Goal: Find specific page/section: Find specific page/section

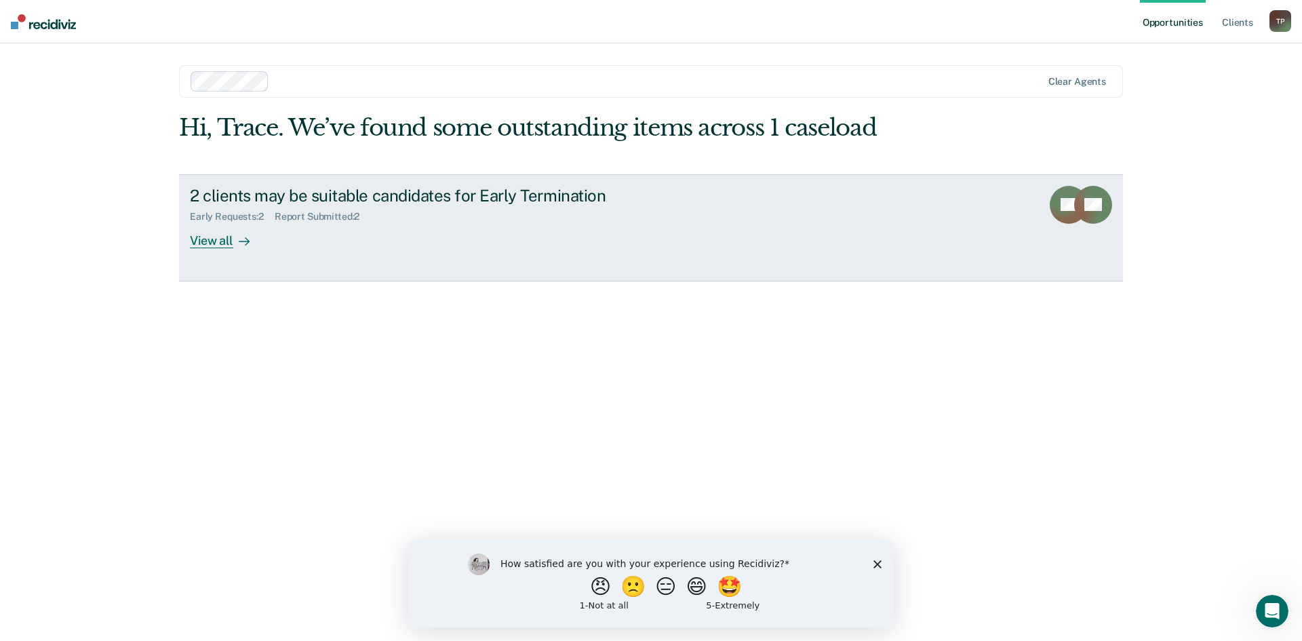
click at [244, 248] on div at bounding box center [241, 241] width 16 height 16
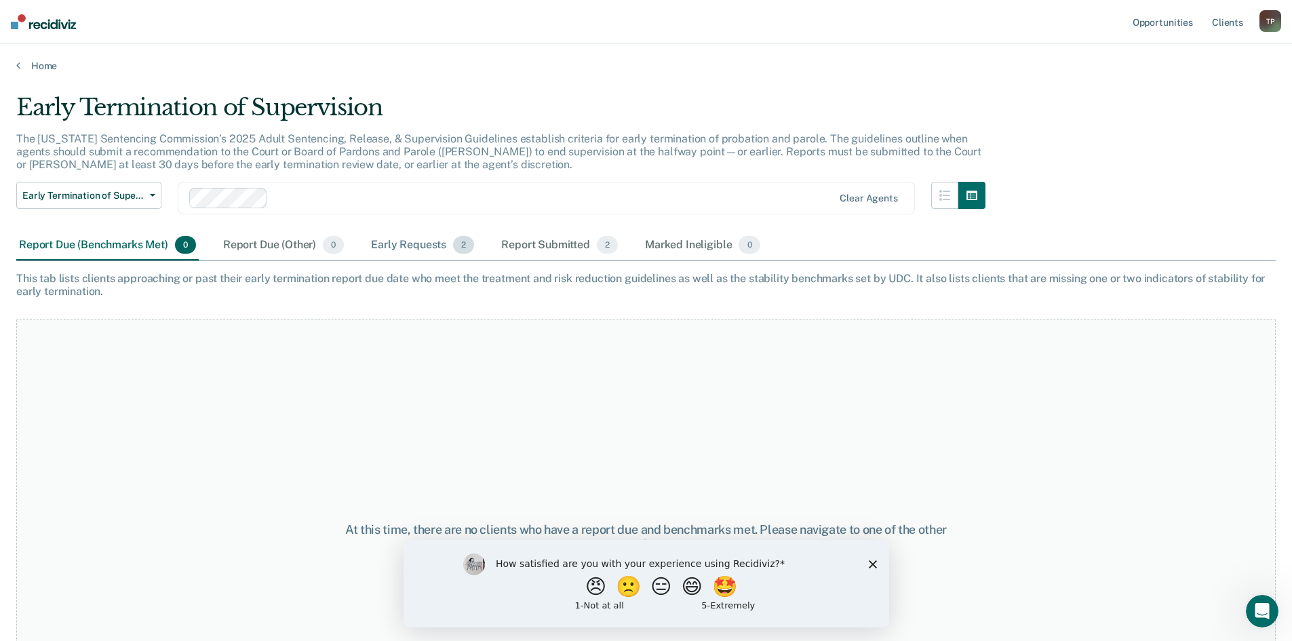
click at [402, 243] on div "Early Requests 2" at bounding box center [422, 246] width 108 height 30
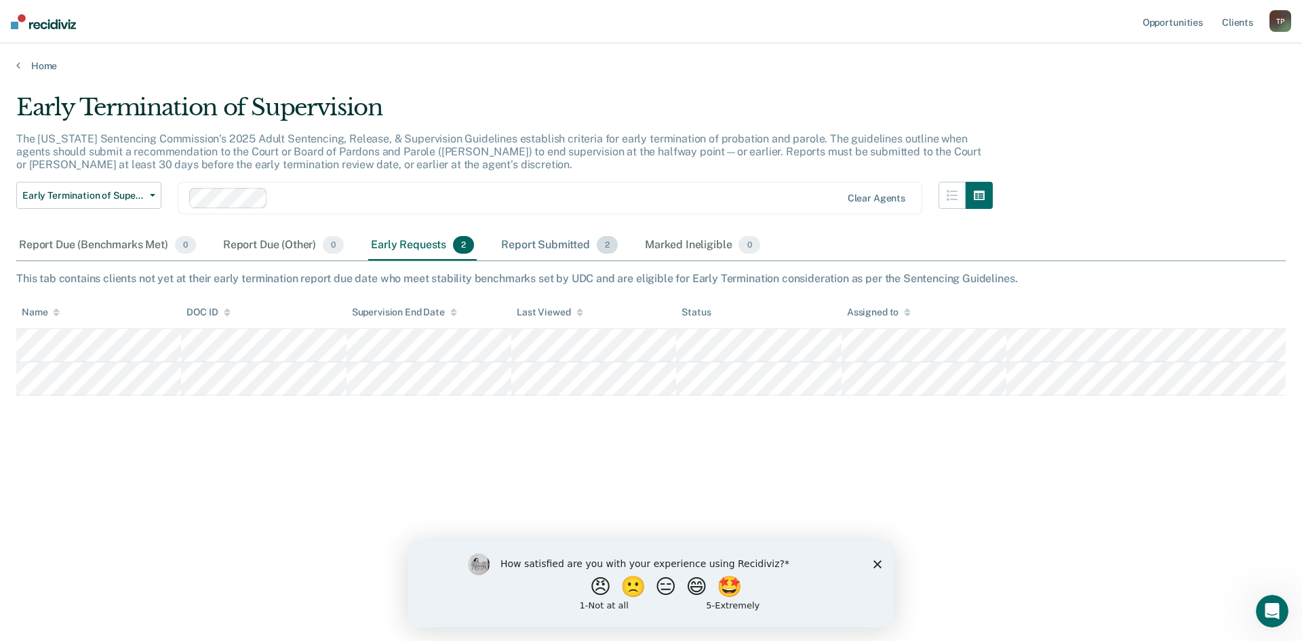
click at [539, 241] on div "Report Submitted 2" at bounding box center [559, 246] width 122 height 30
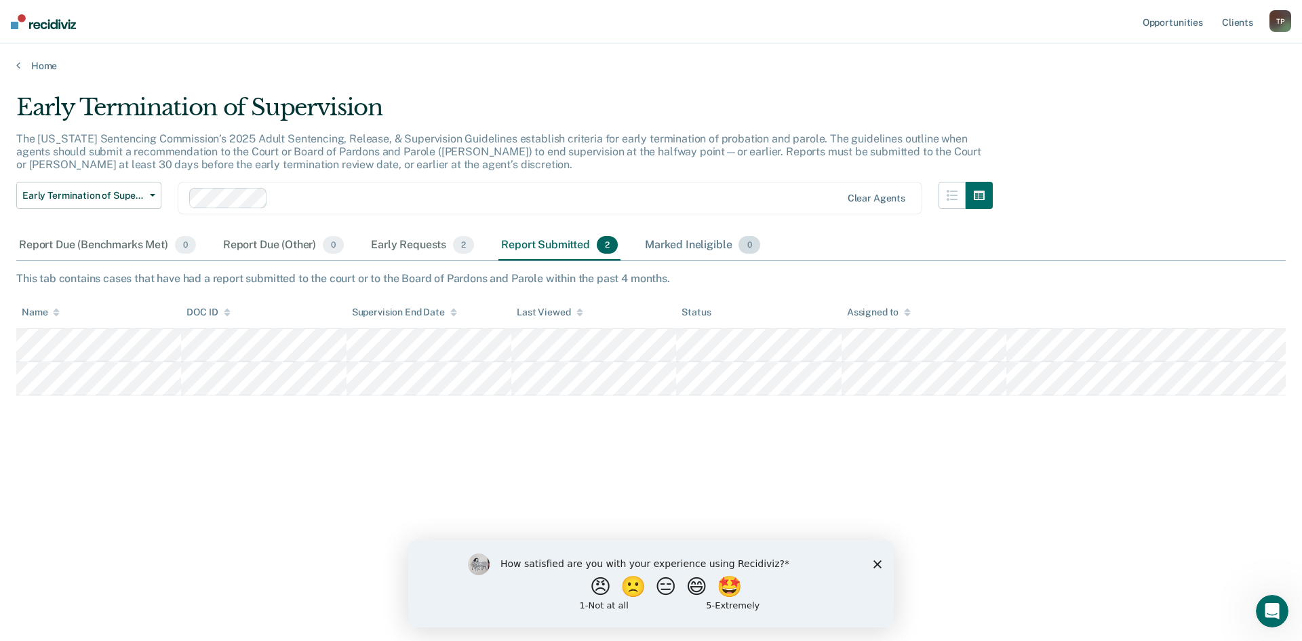
click at [681, 238] on div "Marked Ineligible 0" at bounding box center [702, 246] width 121 height 30
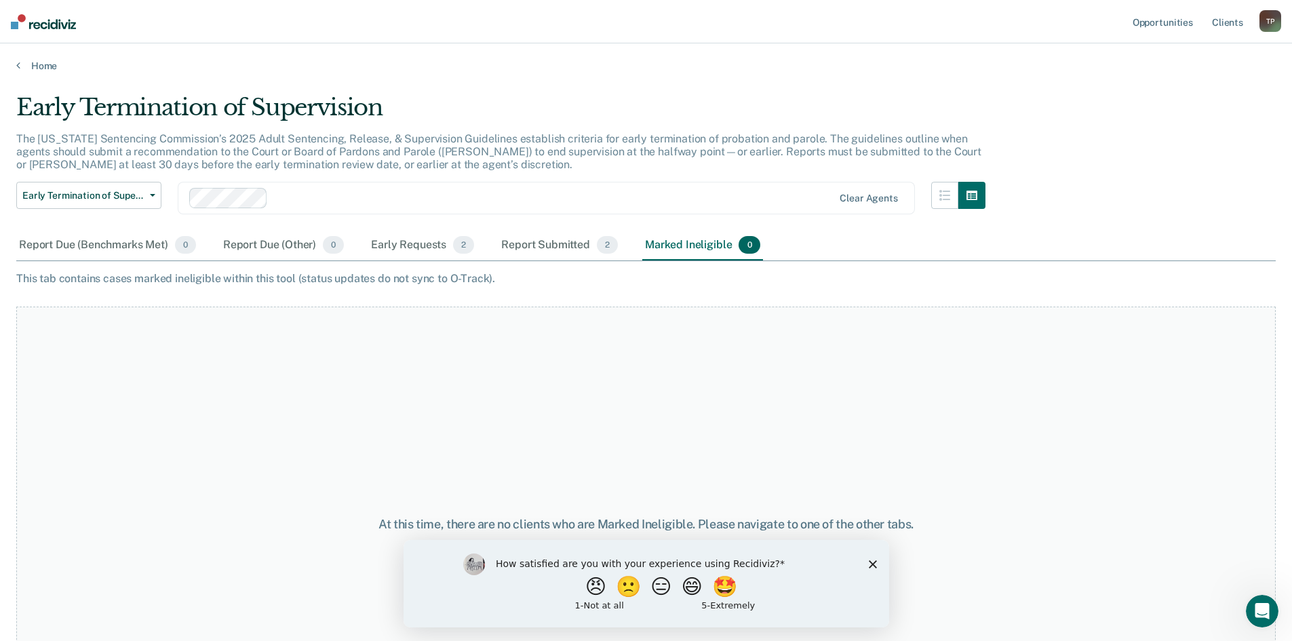
drag, startPoint x: 408, startPoint y: 245, endPoint x: 355, endPoint y: 245, distance: 53.6
click at [408, 245] on div "Early Requests 2" at bounding box center [422, 246] width 108 height 30
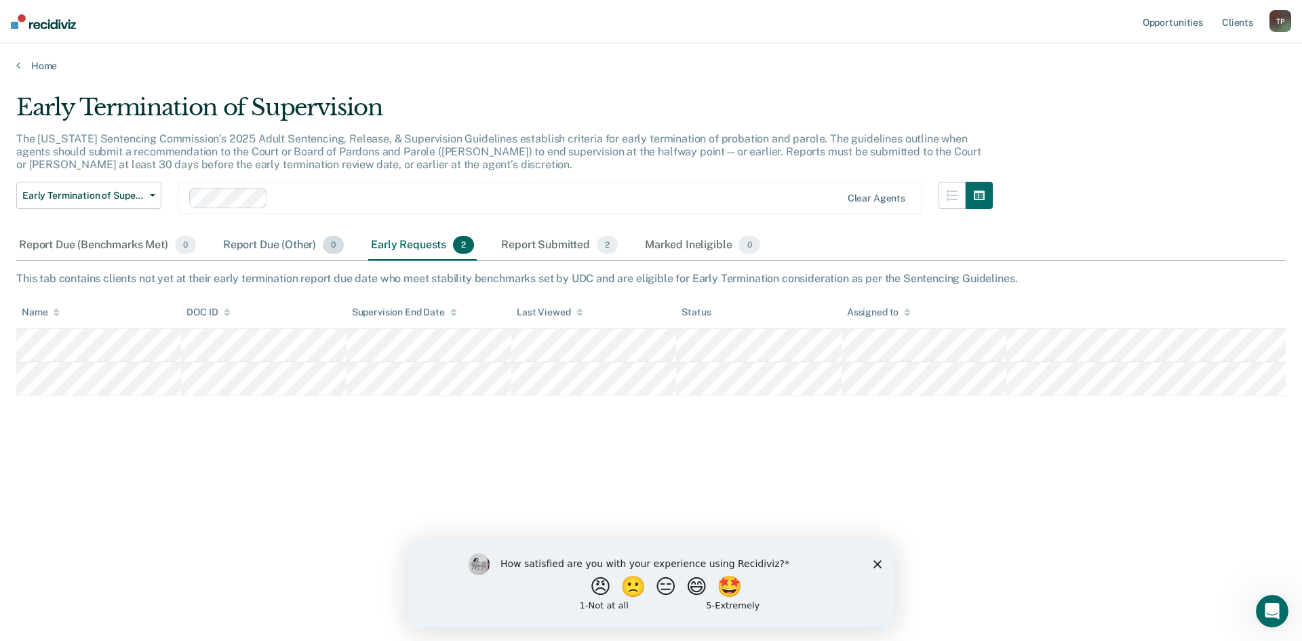
click at [244, 245] on div "Report Due (Other) 0" at bounding box center [283, 246] width 126 height 30
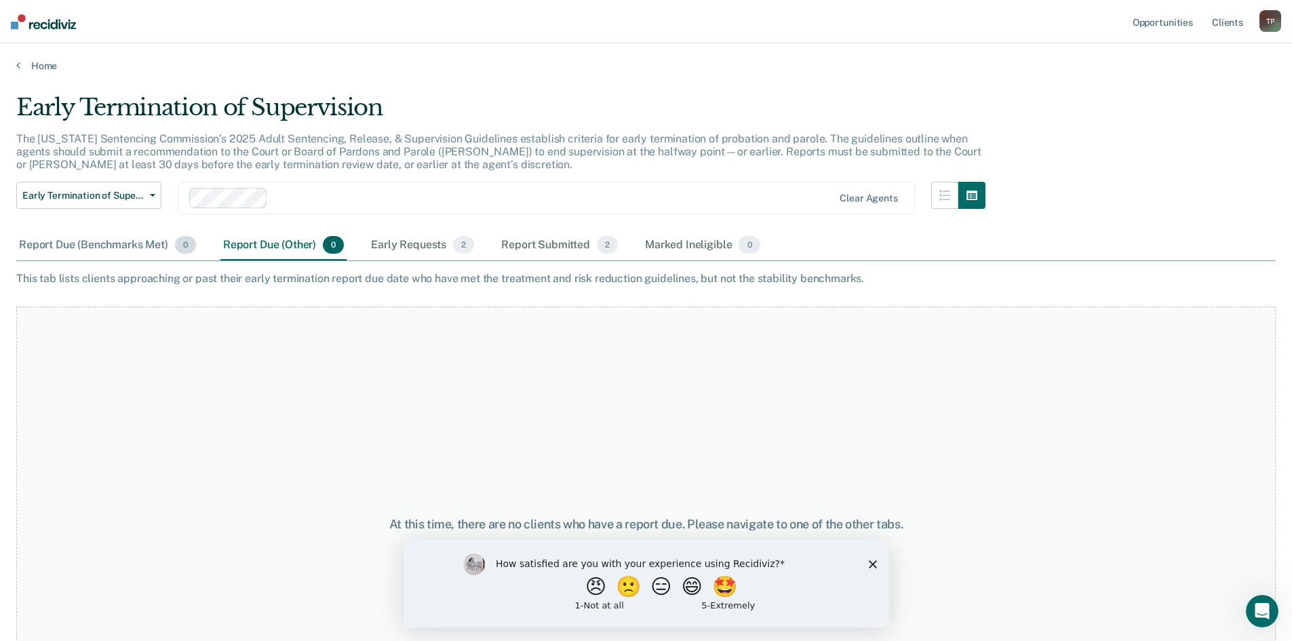
click at [108, 241] on div "Report Due (Benchmarks Met) 0" at bounding box center [107, 246] width 182 height 30
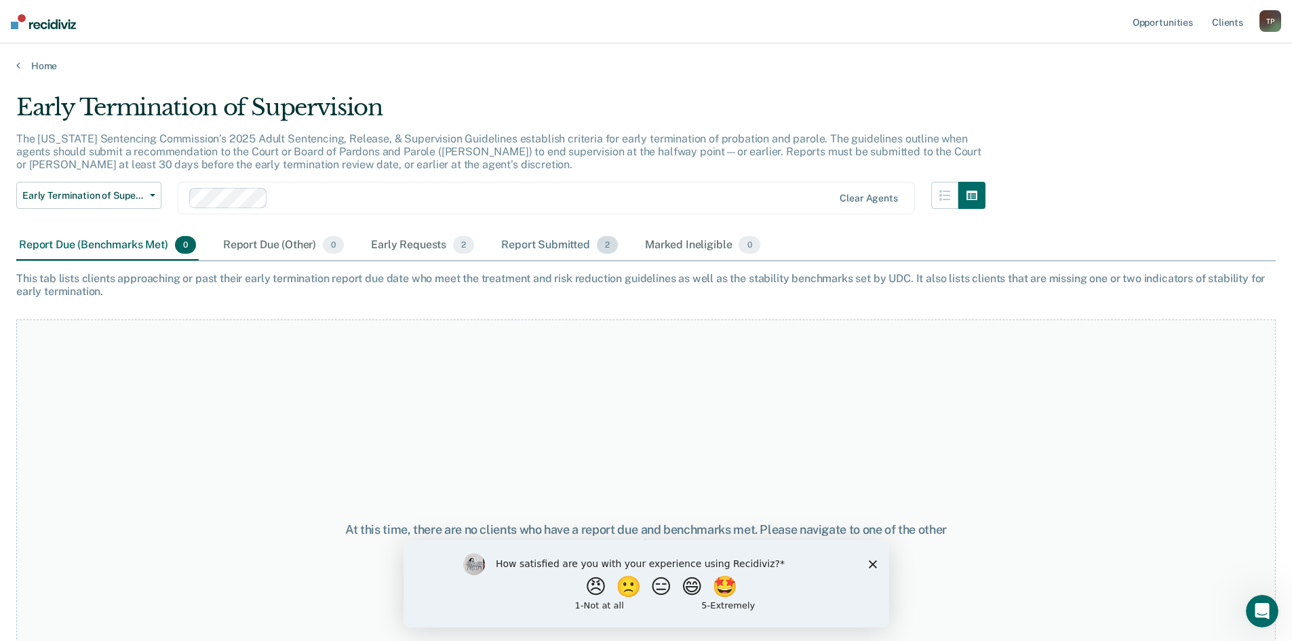
click at [550, 243] on div "Report Submitted 2" at bounding box center [559, 246] width 122 height 30
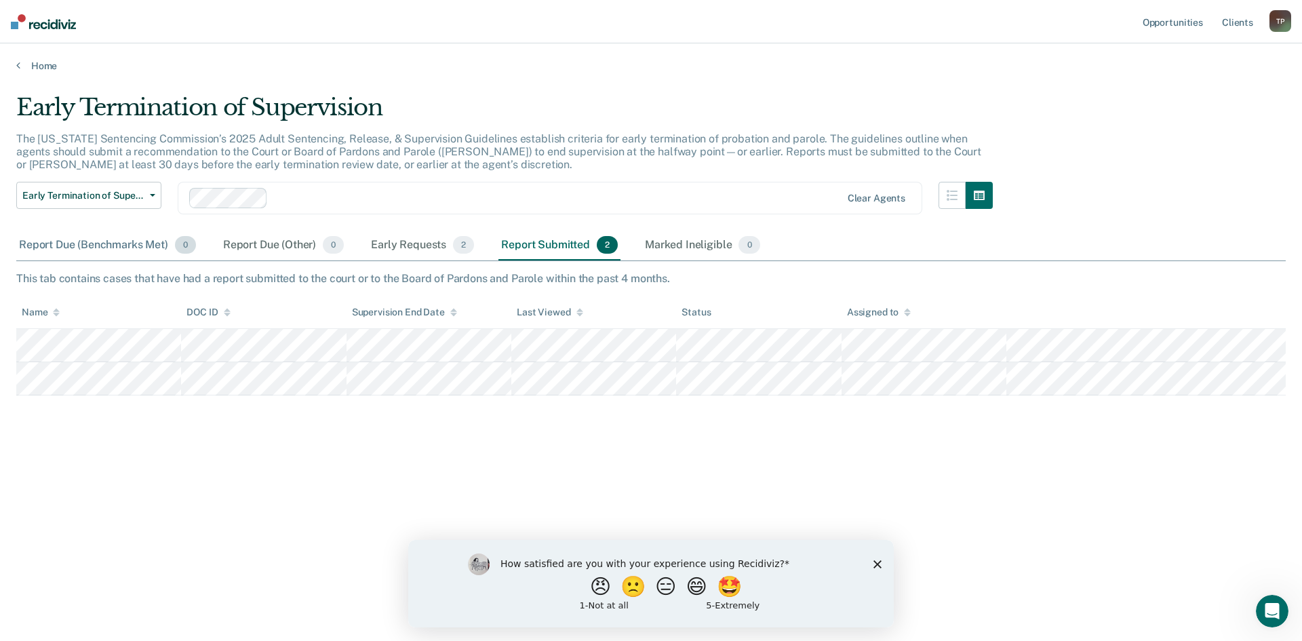
click at [92, 248] on div "Report Due (Benchmarks Met) 0" at bounding box center [107, 246] width 182 height 30
